Goal: Check status

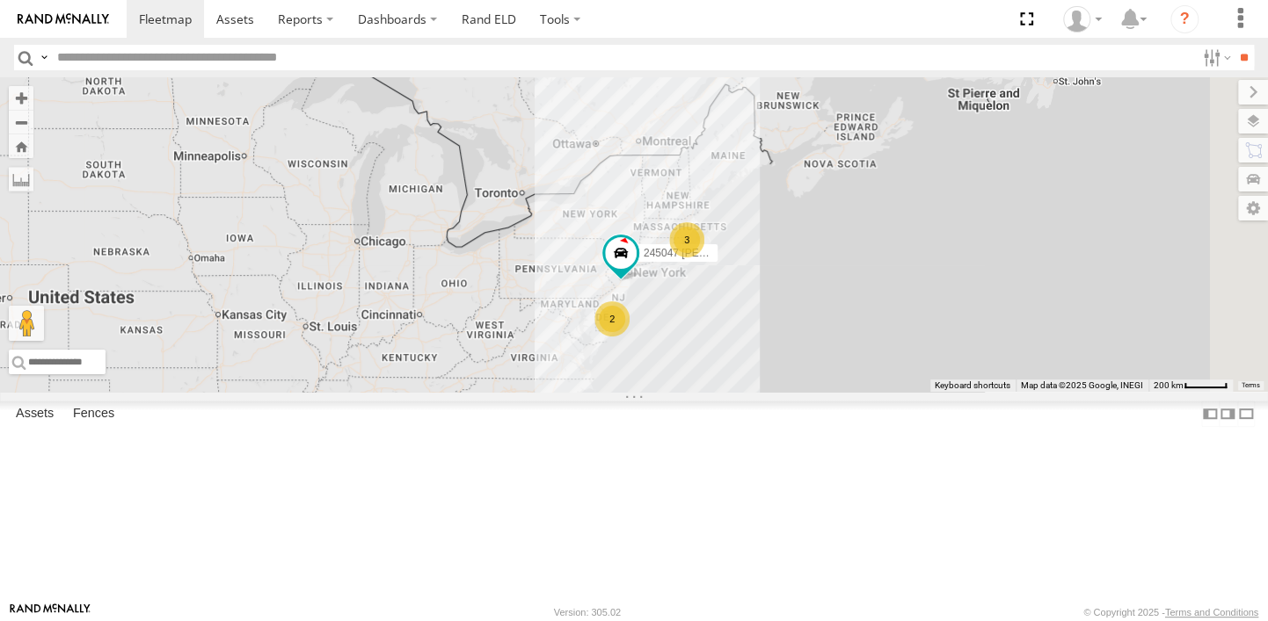
drag, startPoint x: 862, startPoint y: 217, endPoint x: 665, endPoint y: 330, distance: 226.8
click at [665, 330] on div "245048 [PERSON_NAME] 3 2 245047 [PERSON_NAME]" at bounding box center [634, 234] width 1268 height 315
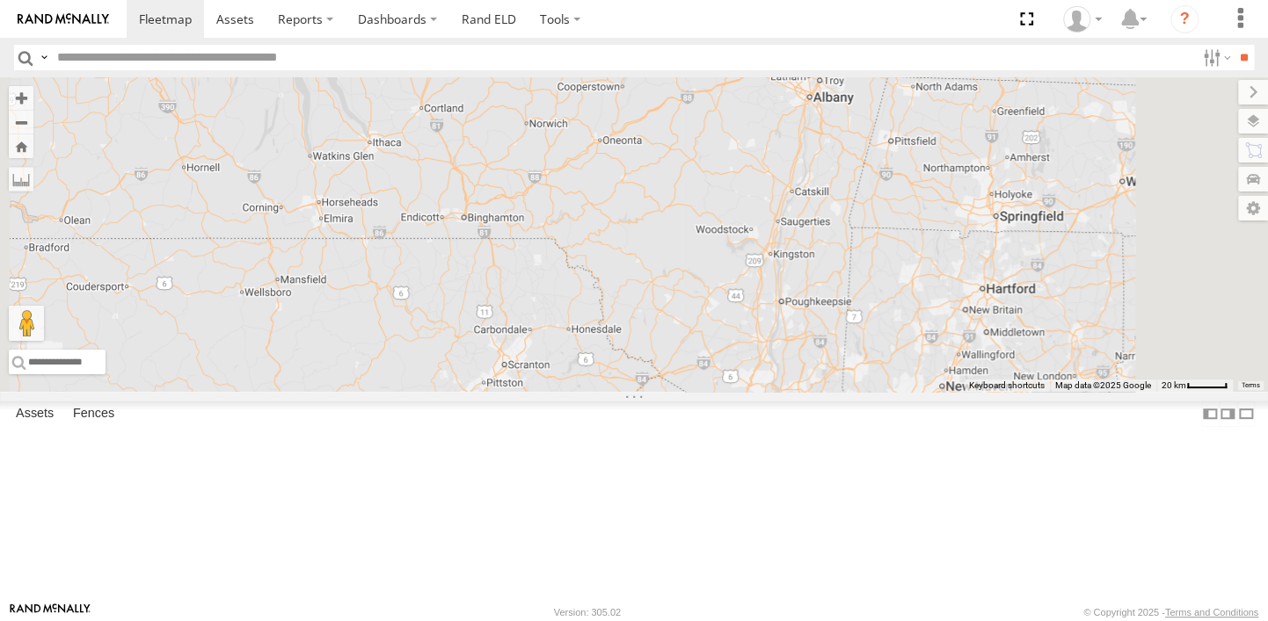
drag, startPoint x: 870, startPoint y: 465, endPoint x: 774, endPoint y: 210, distance: 272.7
click at [793, 249] on div "245048 [PERSON_NAME] 245047 [PERSON_NAME]" at bounding box center [634, 234] width 1268 height 315
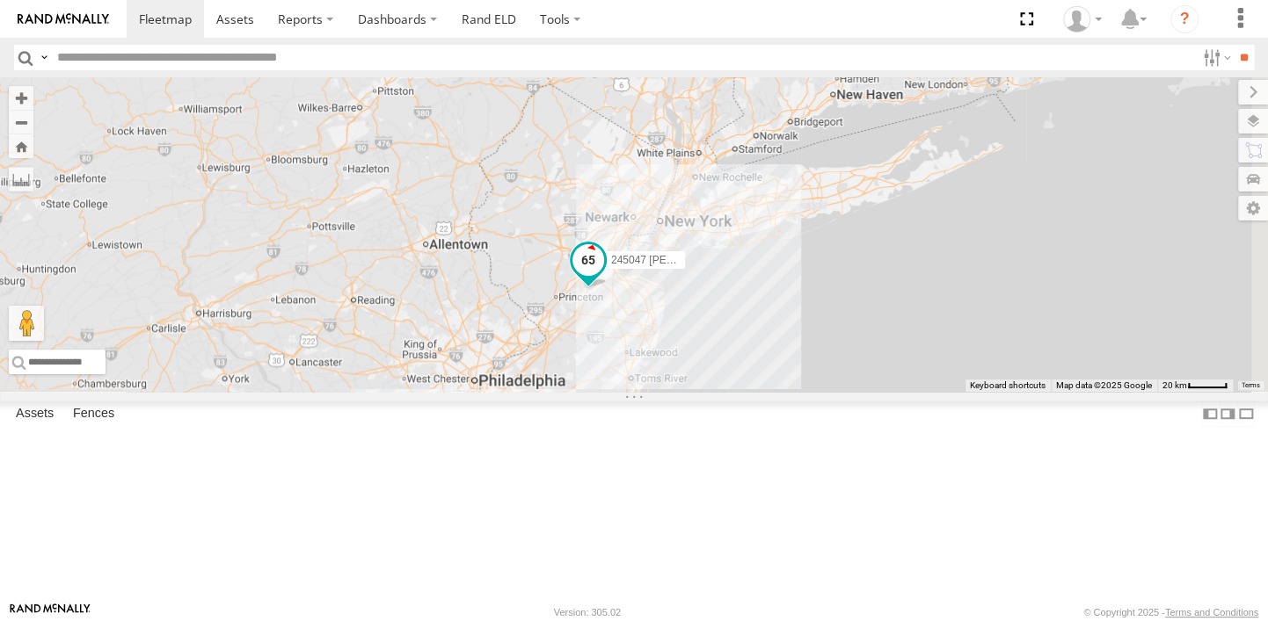
click at [604, 276] on span at bounding box center [588, 260] width 32 height 32
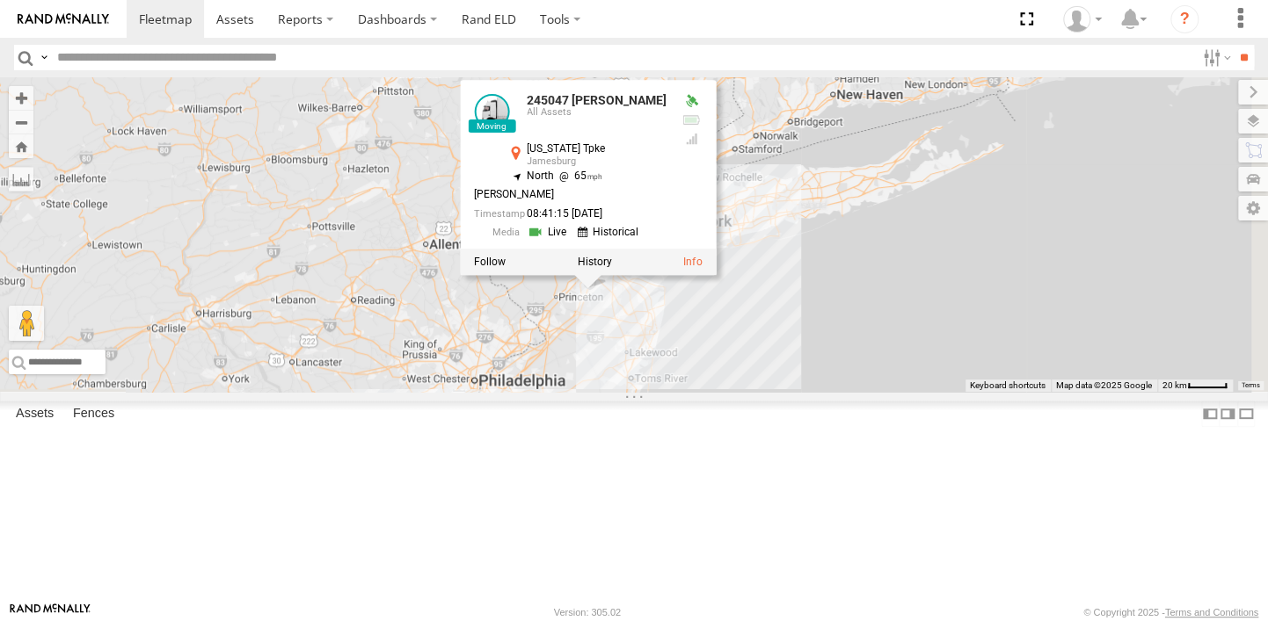
click at [663, 392] on div "245048 [PERSON_NAME] 245047 [PERSON_NAME] 245047 [PERSON_NAME] All Assets [US_S…" at bounding box center [634, 234] width 1268 height 315
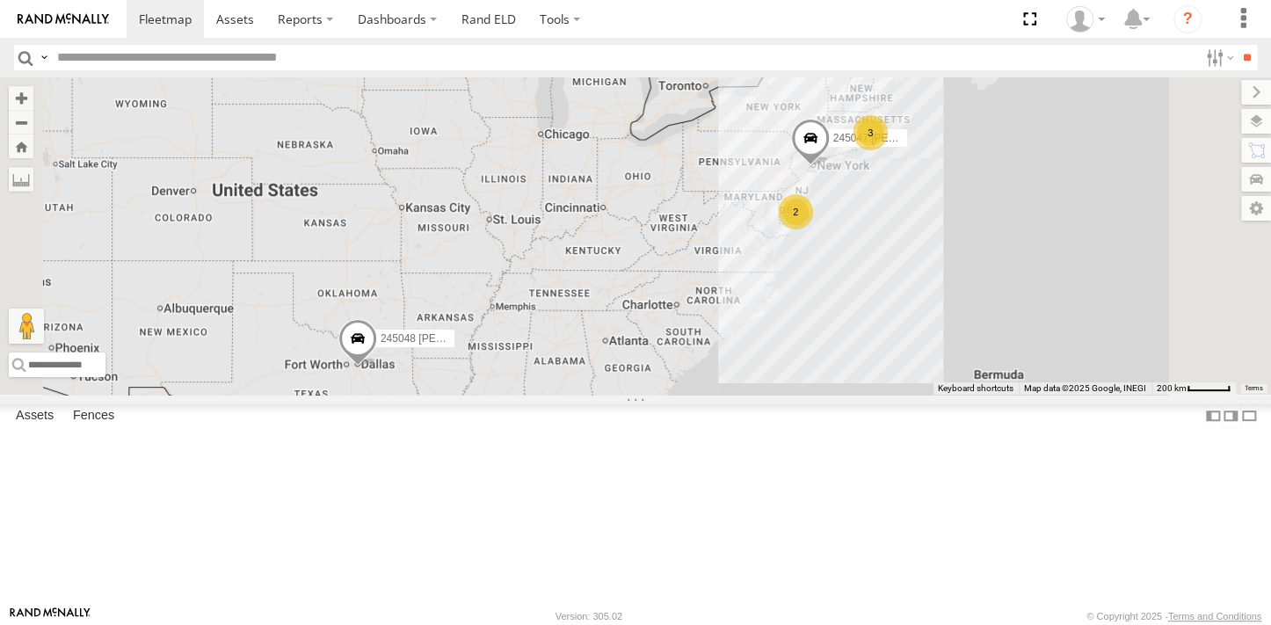
drag, startPoint x: 935, startPoint y: 327, endPoint x: 762, endPoint y: 410, distance: 191.9
click at [762, 394] on div "245048 [PERSON_NAME] 3 2 245047 [PERSON_NAME]" at bounding box center [635, 235] width 1271 height 316
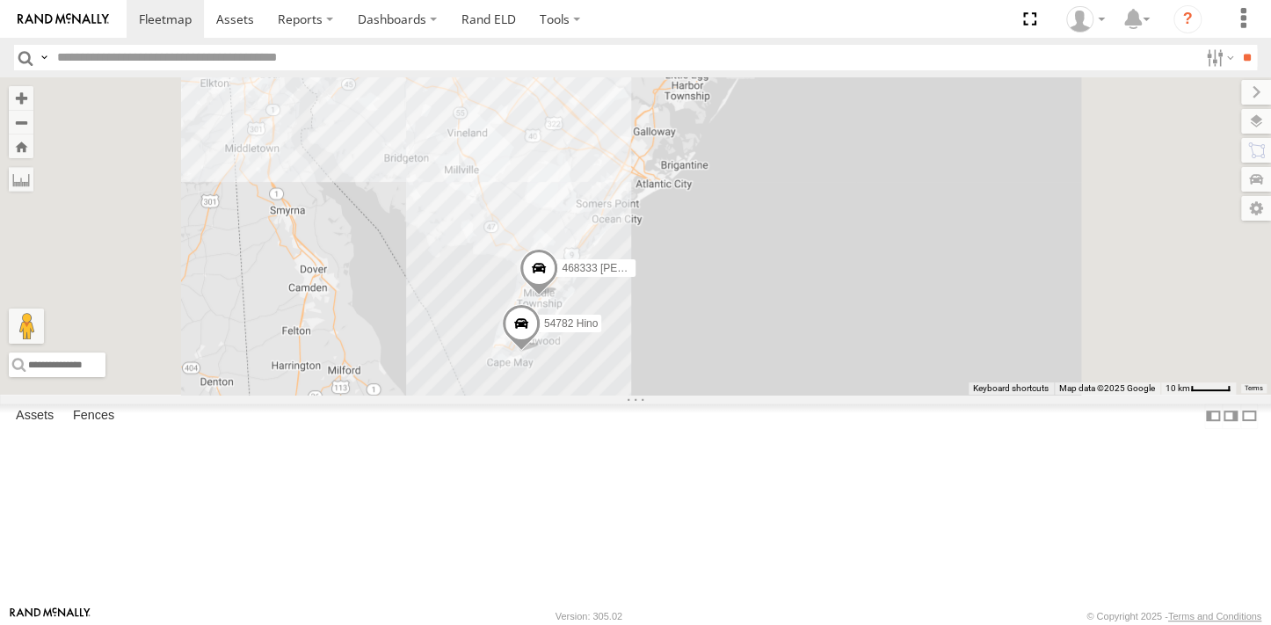
click at [558, 297] on span at bounding box center [539, 273] width 39 height 47
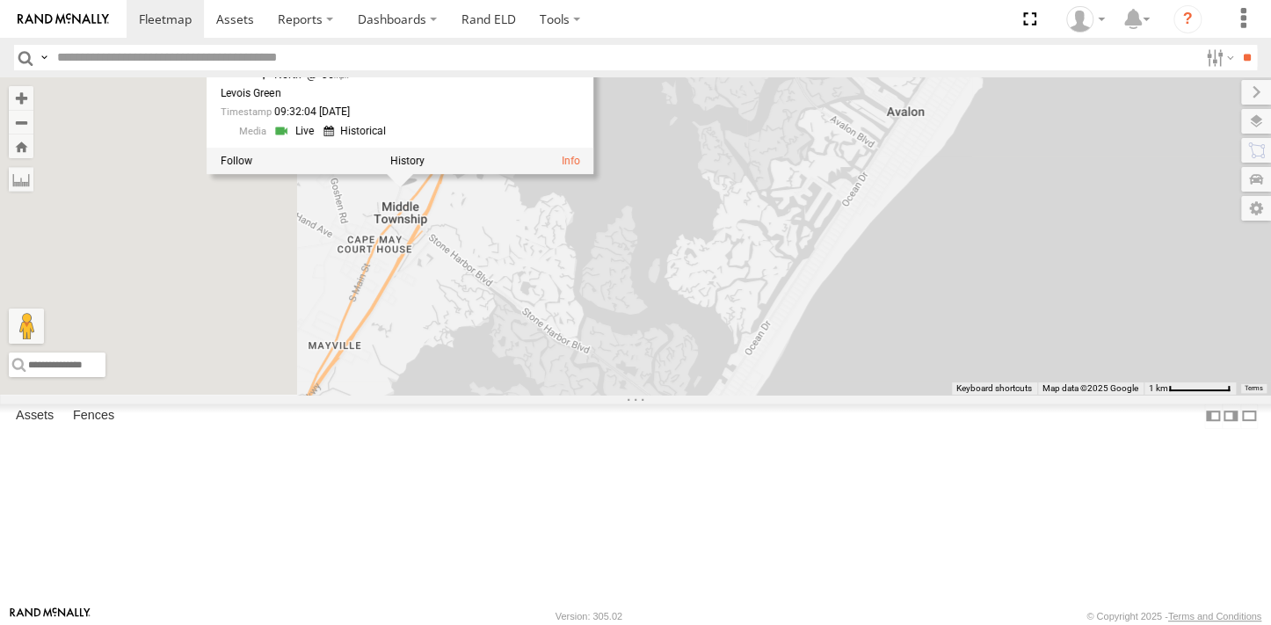
drag, startPoint x: 652, startPoint y: 436, endPoint x: 953, endPoint y: 418, distance: 301.2
click at [953, 394] on div "245048 Charles 245047 Shawn JTSP Hino 54782 Hino 468333 Lee 468333 Lee All Asse…" at bounding box center [635, 235] width 1271 height 316
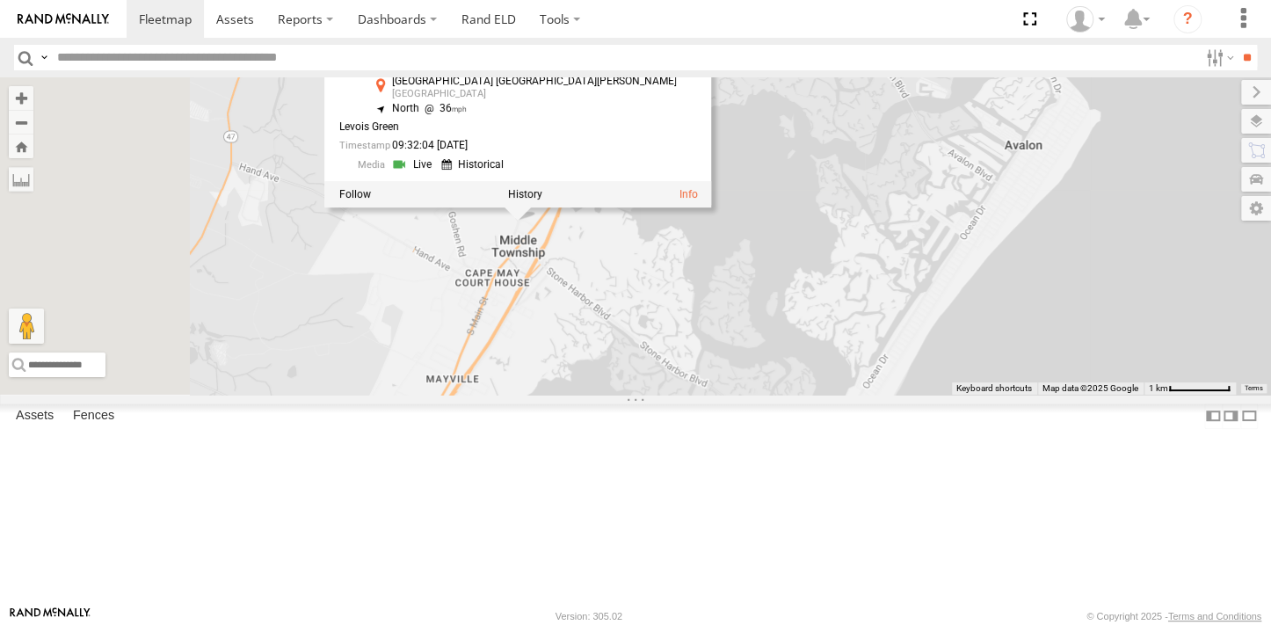
drag, startPoint x: 788, startPoint y: 375, endPoint x: 847, endPoint y: 425, distance: 78.0
click at [847, 394] on div "245048 Charles 245047 Shawn JTSP Hino 54782 Hino 468333 Lee 468333 Lee All Asse…" at bounding box center [635, 235] width 1271 height 316
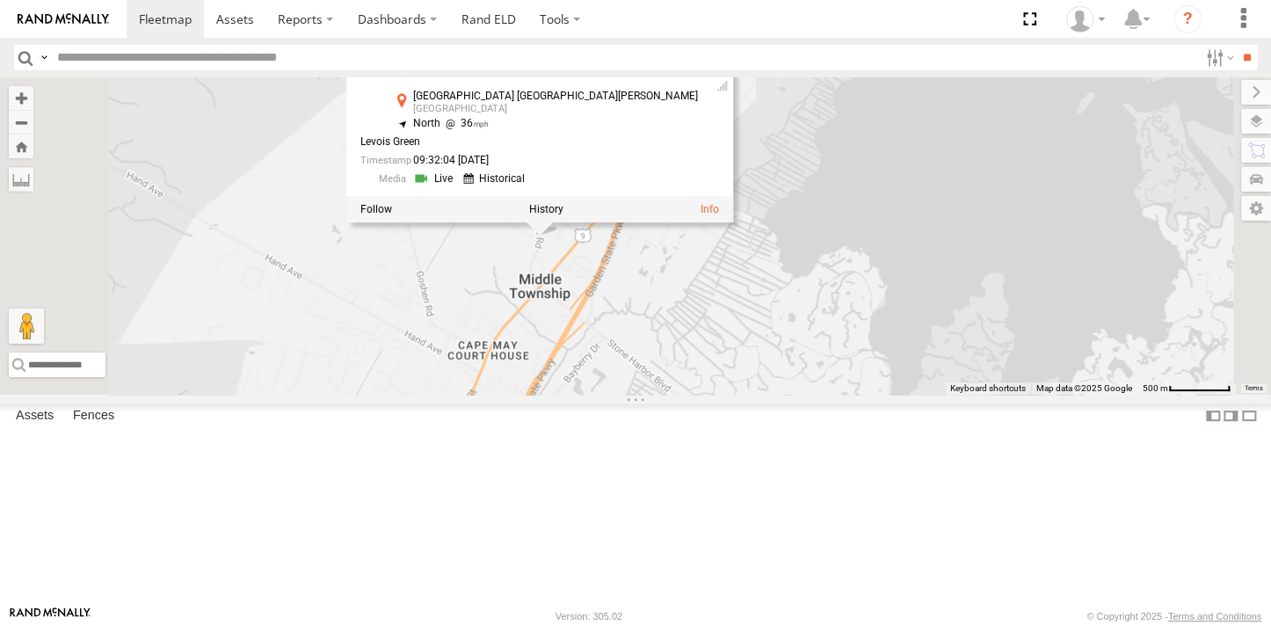
drag, startPoint x: 805, startPoint y: 332, endPoint x: 911, endPoint y: 430, distance: 143.7
click at [911, 394] on div "245048 Charles 245047 Shawn JTSP Hino 54782 Hino 468333 Lee 468333 Lee All Asse…" at bounding box center [635, 235] width 1271 height 316
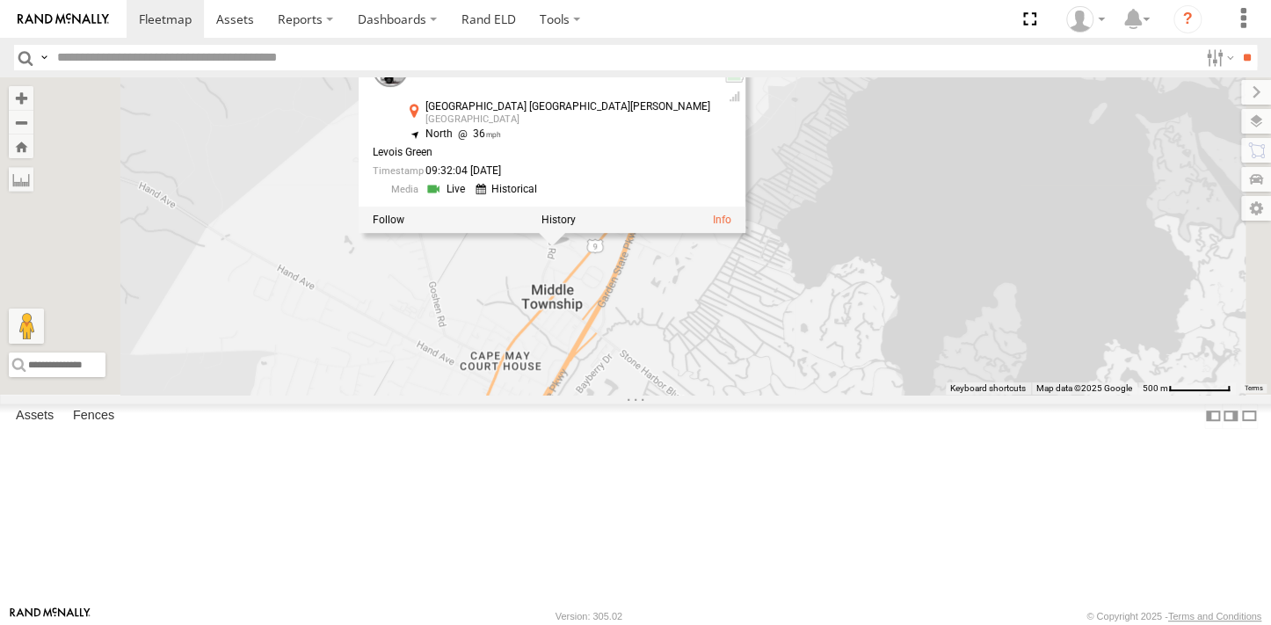
click at [980, 394] on div "245048 Charles 245047 Shawn JTSP Hino 54782 Hino 468333 Lee 468333 Lee All Asse…" at bounding box center [635, 235] width 1271 height 316
click at [984, 256] on div "245048 Charles 245047 Shawn JTSP Hino 54782 Hino 468333 Lee 468333 Lee All Asse…" at bounding box center [635, 235] width 1271 height 316
click at [743, 394] on div "245048 Charles 245047 Shawn JTSP Hino 54782 Hino 468333 Lee 468333 Lee All Asse…" at bounding box center [635, 235] width 1271 height 316
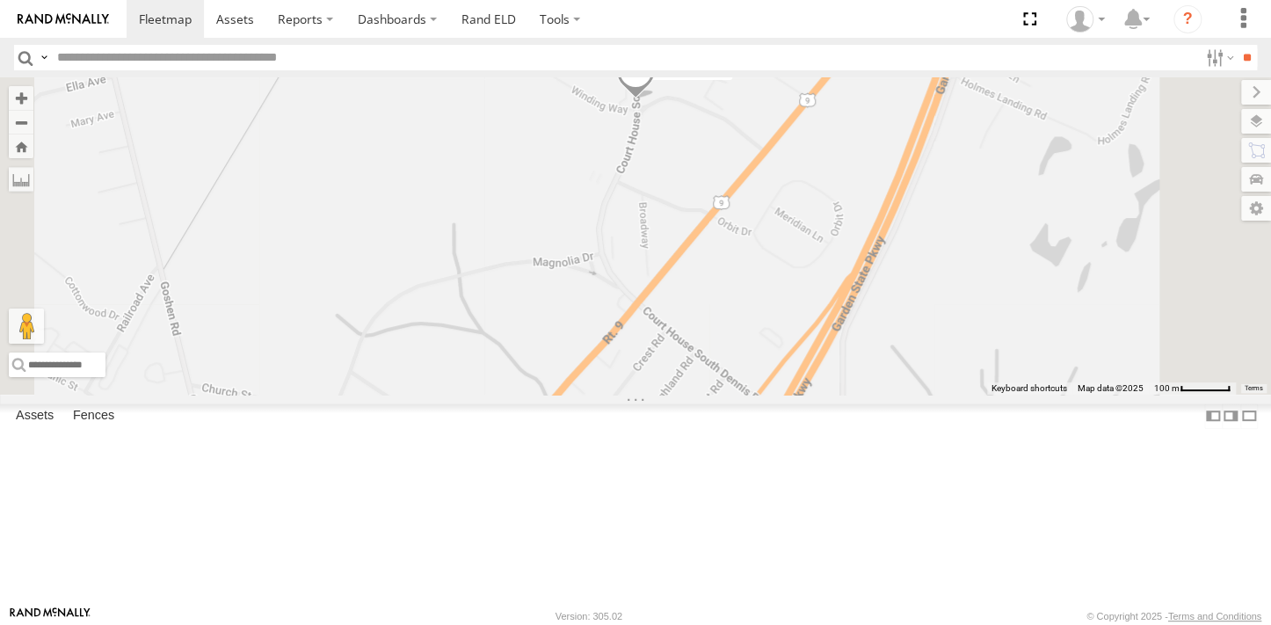
click at [655, 99] on span at bounding box center [635, 75] width 39 height 47
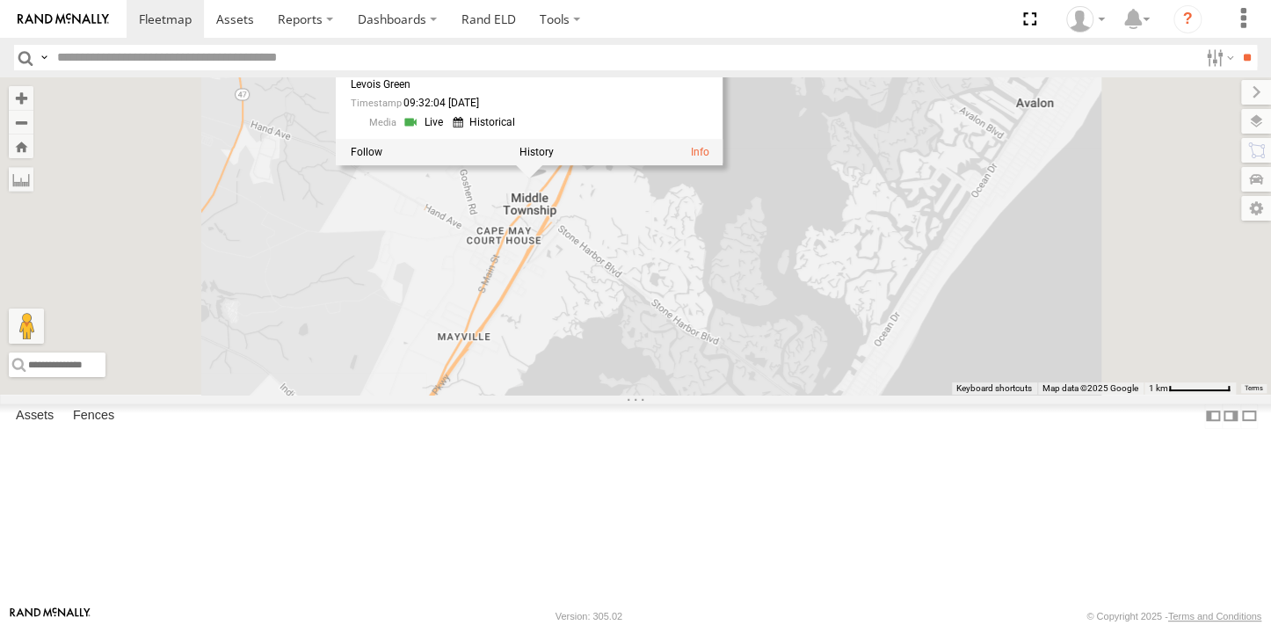
click at [668, 336] on div "245048 Charles 245047 Shawn JTSP Hino 54782 Hino 468333 Lee 468333 Lee All Asse…" at bounding box center [635, 235] width 1271 height 316
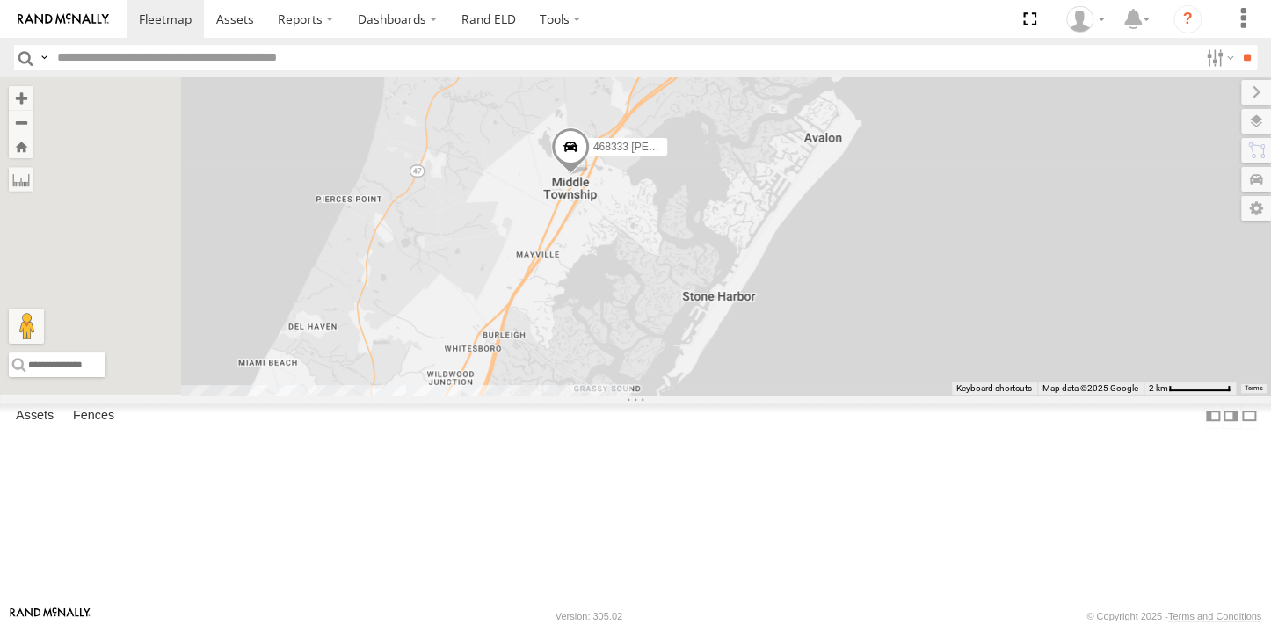
drag, startPoint x: 935, startPoint y: 375, endPoint x: 1027, endPoint y: 367, distance: 91.8
click at [1027, 367] on div "245048 Charles 245047 Shawn JTSP Hino 54782 Hino 468333 Lee" at bounding box center [635, 235] width 1271 height 316
